Goal: Task Accomplishment & Management: Manage account settings

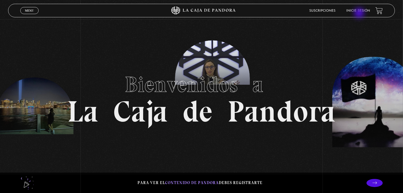
click at [360, 14] on li "Inicie sesión" at bounding box center [358, 10] width 24 height 8
click at [357, 10] on link "Inicie sesión" at bounding box center [358, 10] width 24 height 3
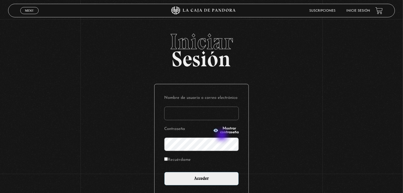
type input "kartatmc@gmail.com"
click at [223, 136] on p "Contraseña Mostrar contraseña" at bounding box center [201, 138] width 75 height 26
click at [225, 130] on span "Mostrar contraseña" at bounding box center [229, 130] width 19 height 8
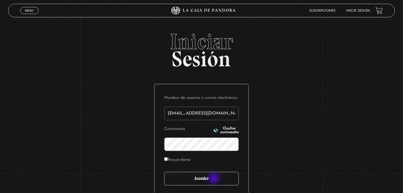
click at [215, 179] on input "Acceder" at bounding box center [201, 179] width 75 height 14
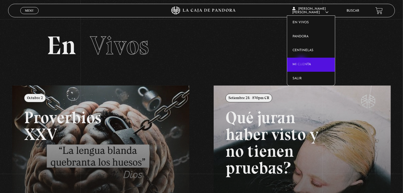
click at [302, 62] on link "Mi cuenta" at bounding box center [311, 65] width 48 height 14
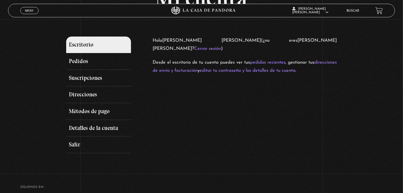
scroll to position [53, 0]
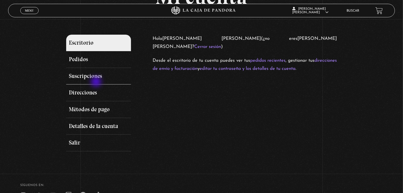
click at [97, 82] on link "Suscripciones" at bounding box center [98, 76] width 65 height 17
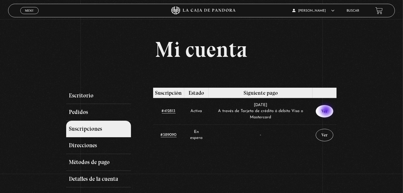
click at [327, 111] on link "Ver" at bounding box center [325, 111] width 18 height 12
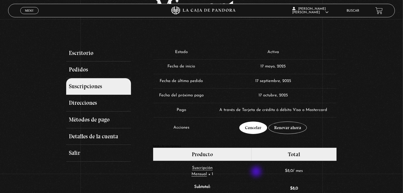
scroll to position [42, 0]
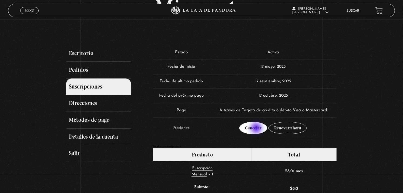
click at [257, 128] on link "Cancelar" at bounding box center [253, 128] width 28 height 12
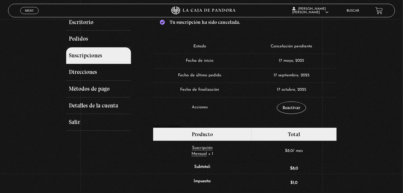
scroll to position [73, 0]
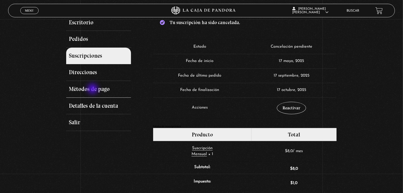
click at [93, 89] on link "Métodos de pago" at bounding box center [98, 89] width 65 height 17
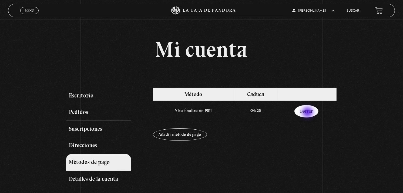
click at [308, 113] on link "Borrar" at bounding box center [306, 111] width 24 height 12
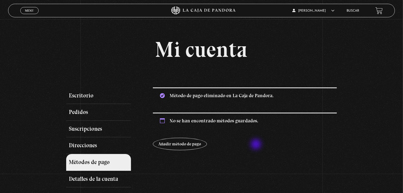
click at [257, 145] on div "Método de pago eliminado en La Caja de Pandora. No se han encontrado métodos gu…" at bounding box center [245, 118] width 184 height 63
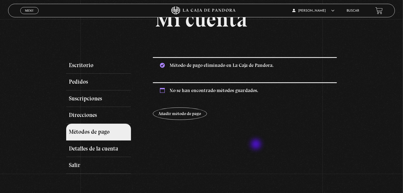
scroll to position [30, 0]
click at [79, 164] on link "Salir" at bounding box center [98, 165] width 65 height 17
